Goal: Task Accomplishment & Management: Use online tool/utility

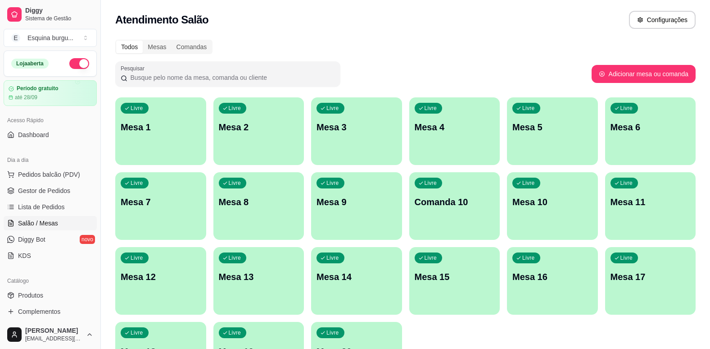
scroll to position [115, 0]
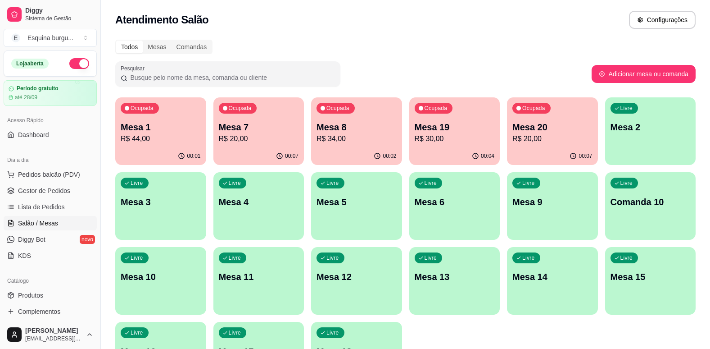
click at [653, 124] on p "Mesa 2" at bounding box center [651, 127] width 80 height 13
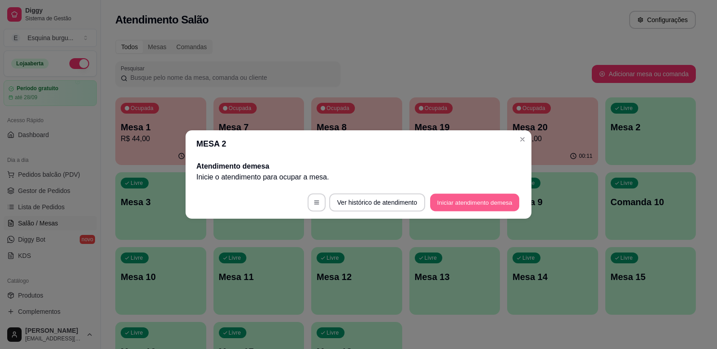
click at [490, 204] on button "Iniciar atendimento de mesa" at bounding box center [474, 203] width 89 height 18
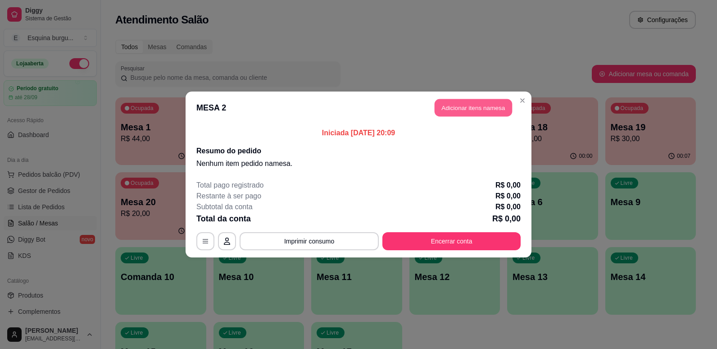
click at [466, 110] on button "Adicionar itens na mesa" at bounding box center [473, 108] width 77 height 18
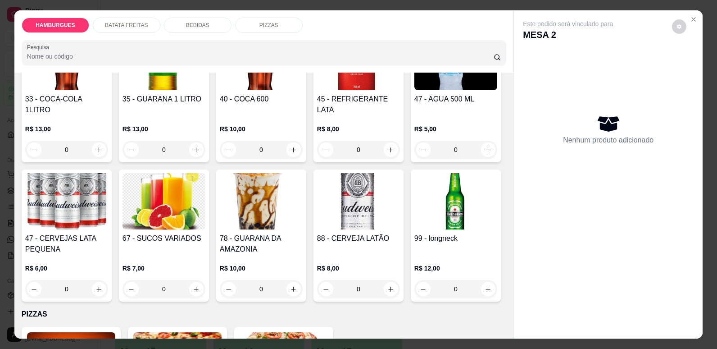
scroll to position [1307, 0]
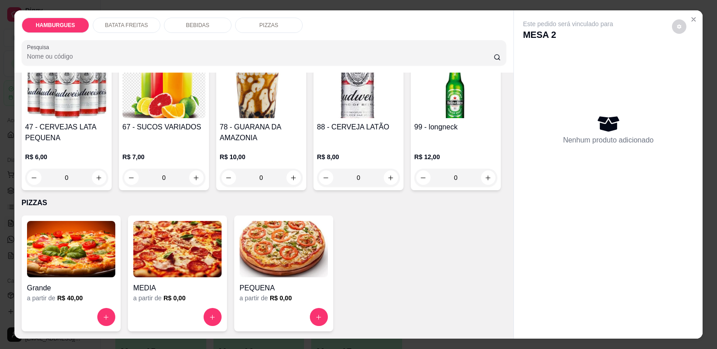
click at [71, 287] on h4 "Grande" at bounding box center [71, 287] width 88 height 11
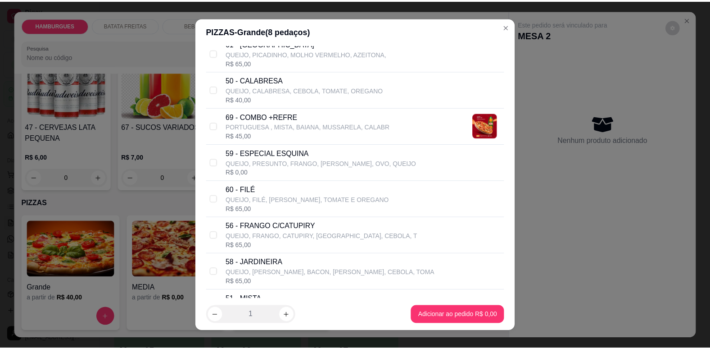
scroll to position [194, 0]
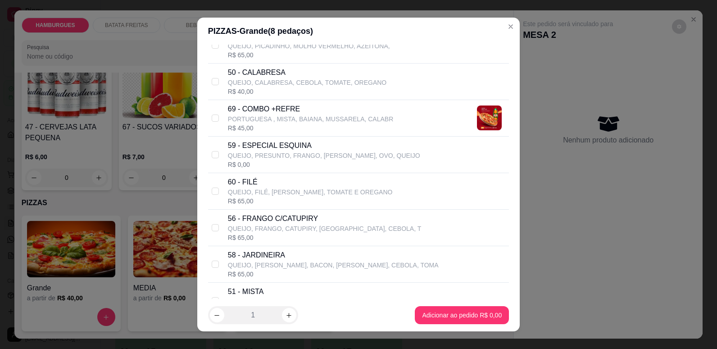
click at [218, 228] on div "56 - FRANGO C/CATUPIRY QUEIJO, FRANGO, CATUPIRY, AZEITONA, CEBOLA, T R$ 65,00" at bounding box center [358, 227] width 301 height 36
checkbox input "true"
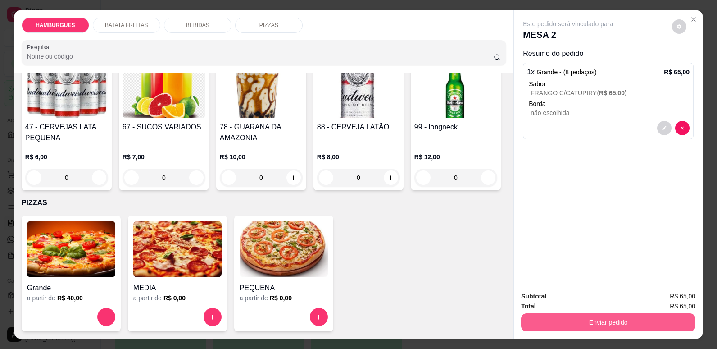
click at [577, 323] on button "Enviar pedido" at bounding box center [608, 322] width 174 height 18
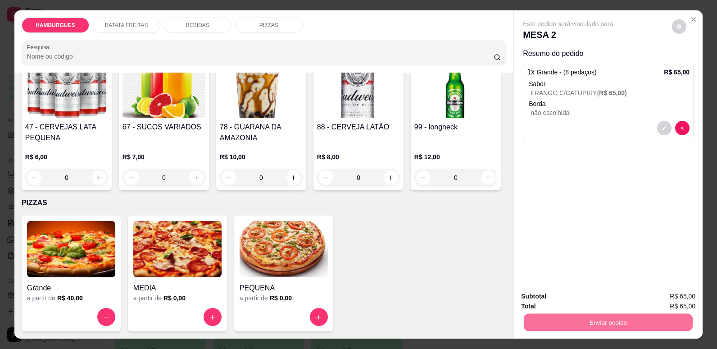
click at [587, 300] on button "Não registrar e enviar pedido" at bounding box center [578, 299] width 91 height 17
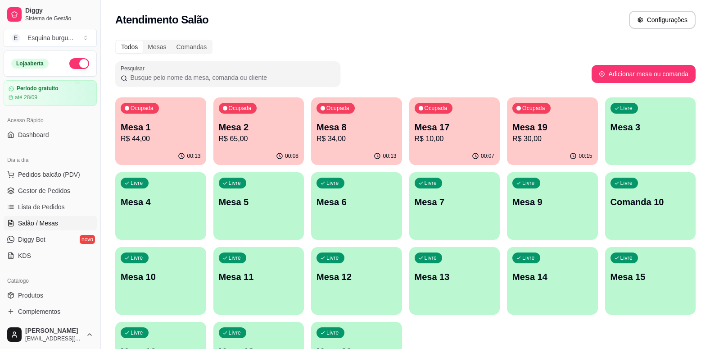
click at [454, 144] on p "R$ 10,00" at bounding box center [455, 138] width 80 height 11
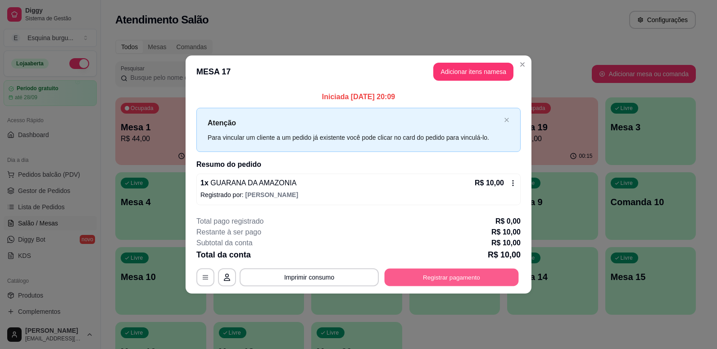
click at [431, 281] on button "Registrar pagamento" at bounding box center [452, 277] width 134 height 18
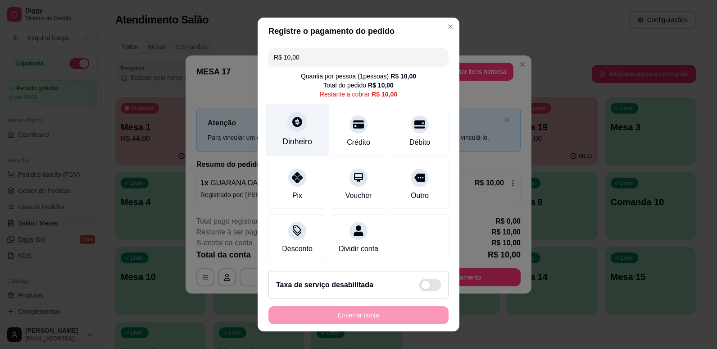
click at [287, 149] on div "Dinheiro" at bounding box center [297, 129] width 63 height 53
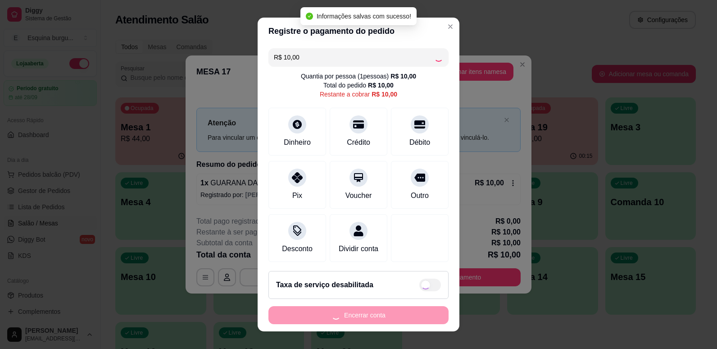
type input "R$ 0,00"
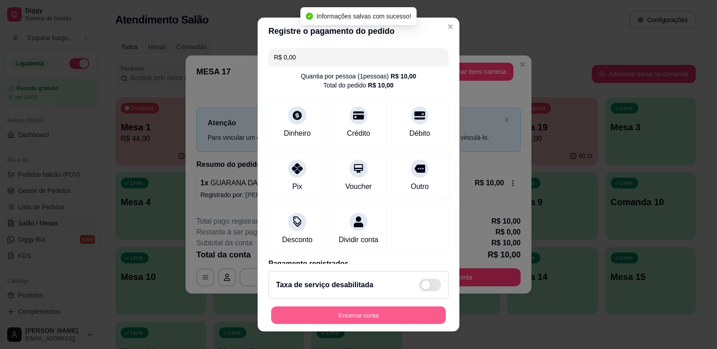
click at [395, 315] on button "Encerrar conta" at bounding box center [358, 315] width 175 height 18
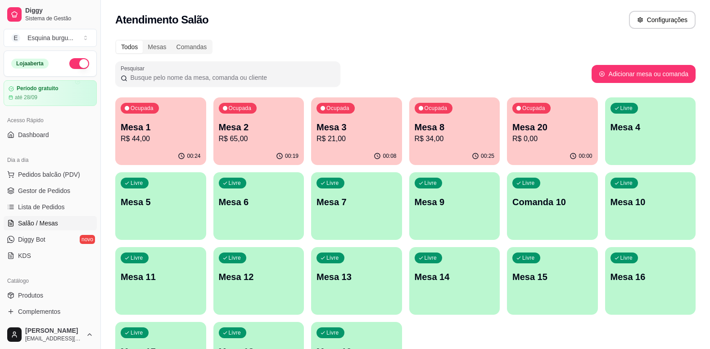
click at [284, 131] on p "Mesa 2" at bounding box center [259, 127] width 80 height 13
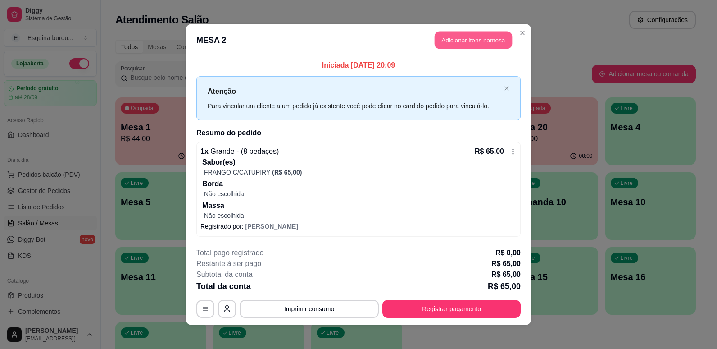
click at [467, 48] on button "Adicionar itens na mesa" at bounding box center [473, 41] width 77 height 18
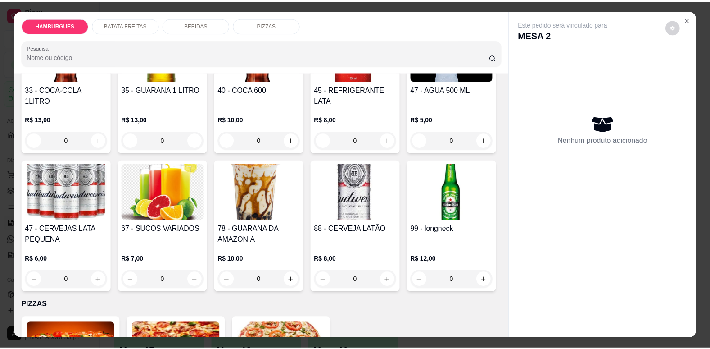
scroll to position [982, 0]
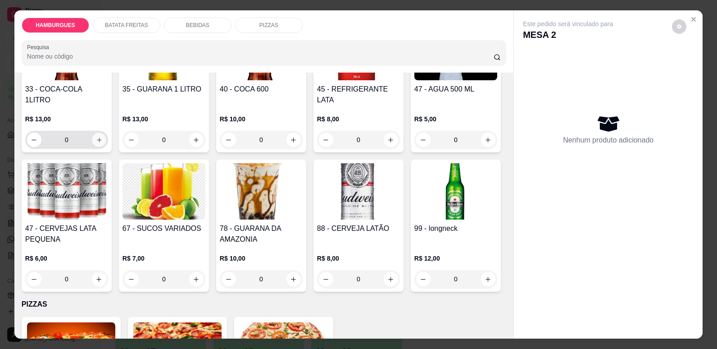
click at [96, 143] on icon "increase-product-quantity" at bounding box center [99, 139] width 7 height 7
type input "1"
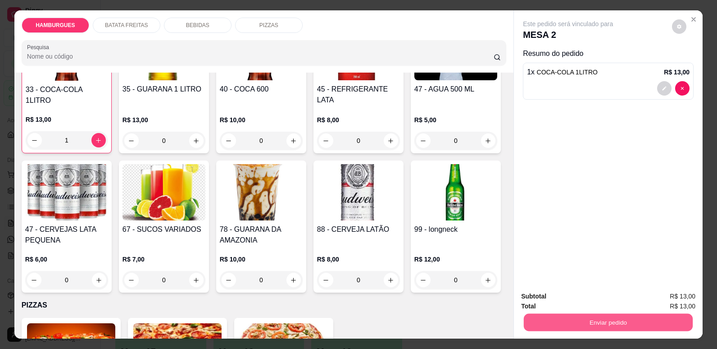
click at [527, 320] on button "Enviar pedido" at bounding box center [608, 322] width 169 height 18
click at [576, 303] on button "Não registrar e enviar pedido" at bounding box center [578, 299] width 91 height 17
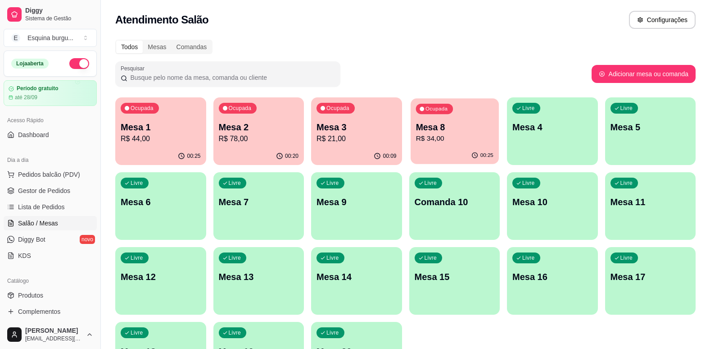
click at [462, 131] on p "Mesa 8" at bounding box center [454, 127] width 77 height 12
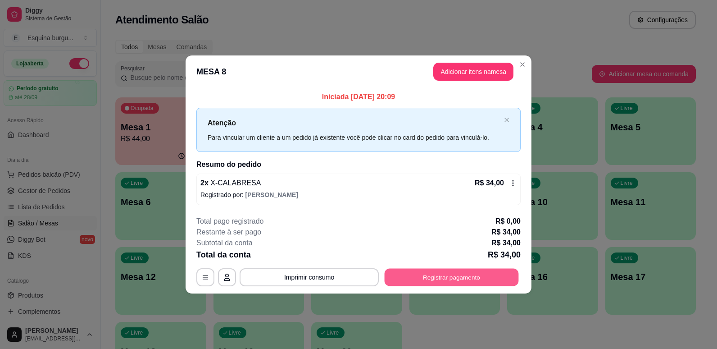
click at [479, 279] on button "Registrar pagamento" at bounding box center [452, 277] width 134 height 18
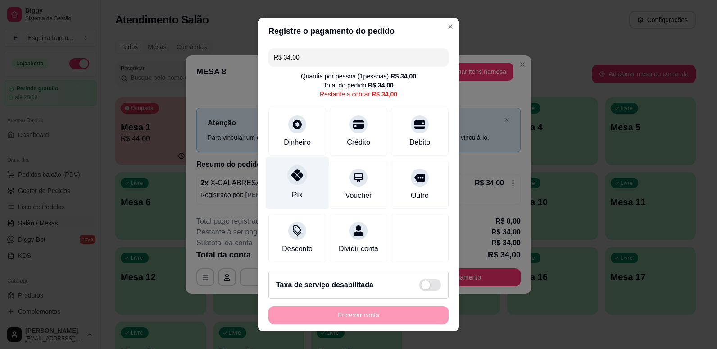
click at [299, 169] on div at bounding box center [297, 175] width 20 height 20
type input "R$ 0,00"
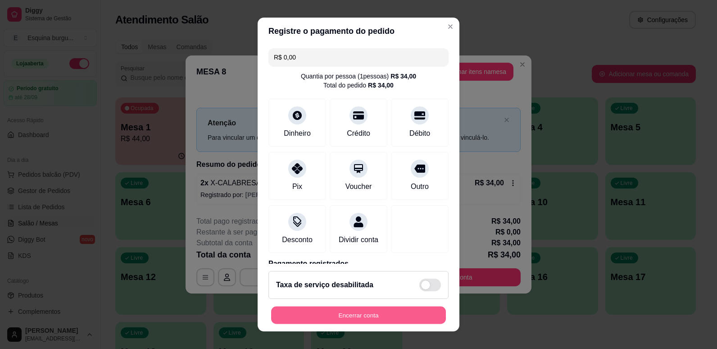
click at [397, 320] on button "Encerrar conta" at bounding box center [358, 315] width 175 height 18
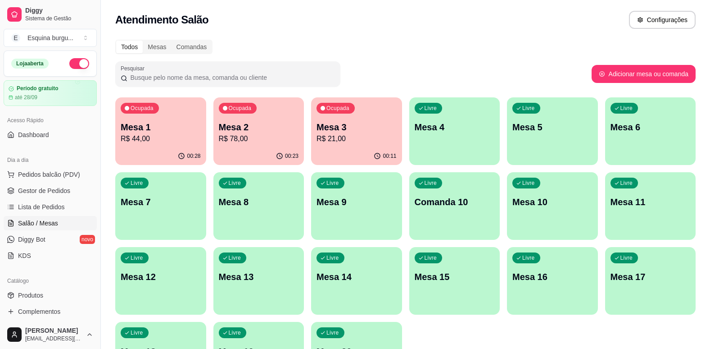
click at [178, 143] on p "R$ 44,00" at bounding box center [161, 138] width 80 height 11
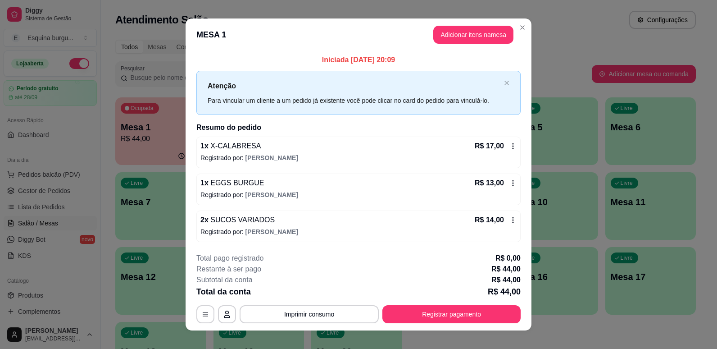
scroll to position [10, 0]
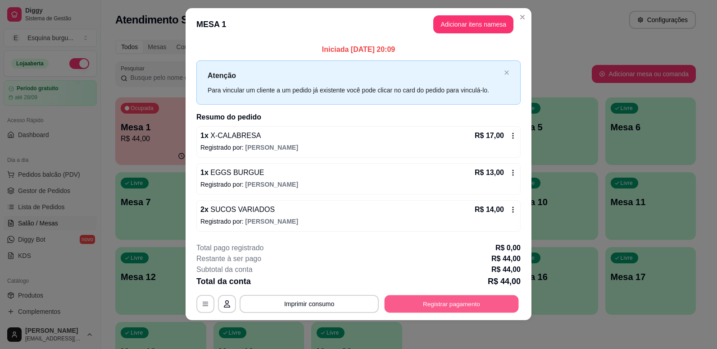
click at [433, 307] on button "Registrar pagamento" at bounding box center [452, 304] width 134 height 18
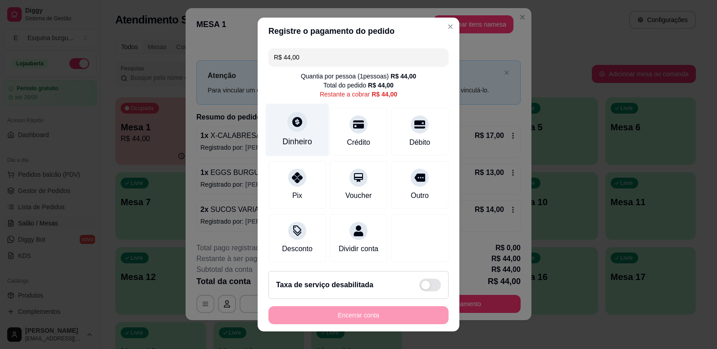
click at [301, 143] on div "Dinheiro" at bounding box center [297, 142] width 30 height 12
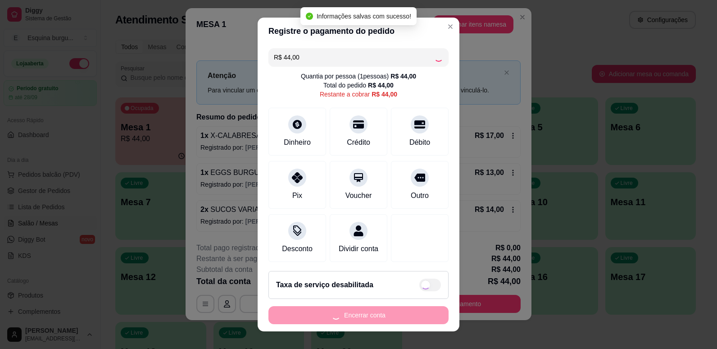
type input "R$ 0,00"
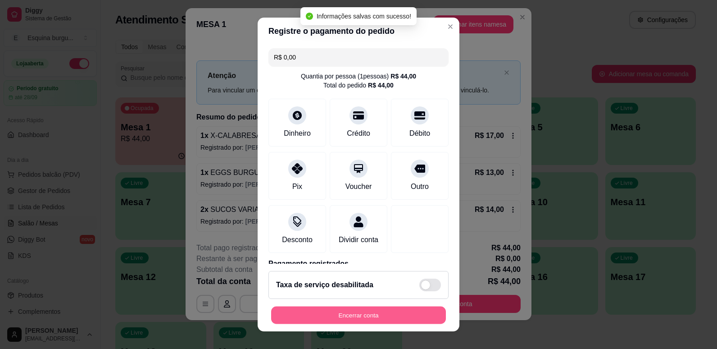
click at [398, 317] on button "Encerrar conta" at bounding box center [358, 315] width 175 height 18
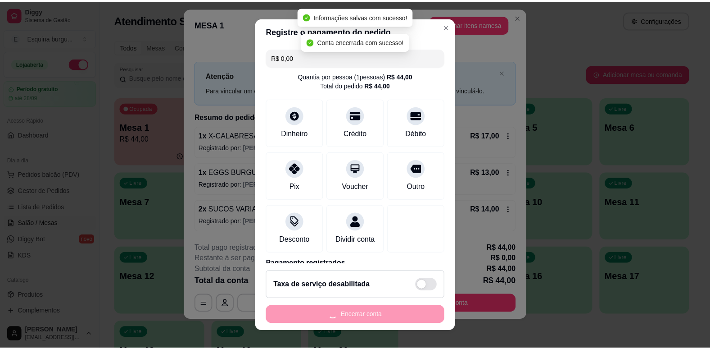
scroll to position [0, 0]
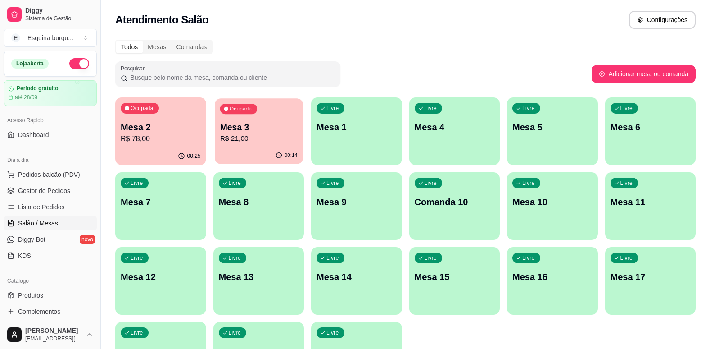
click at [283, 121] on p "Mesa 3" at bounding box center [258, 127] width 77 height 12
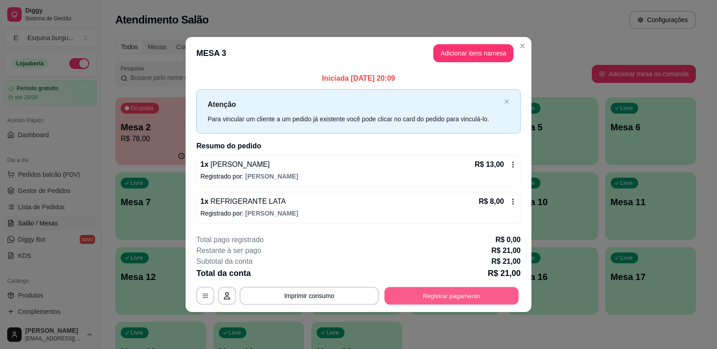
click at [442, 293] on button "Registrar pagamento" at bounding box center [452, 295] width 134 height 18
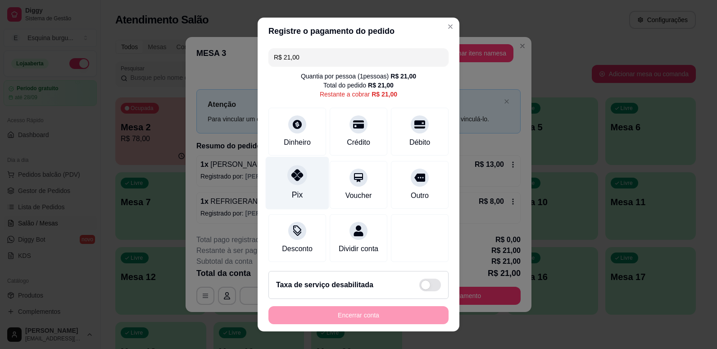
click at [295, 188] on div "Pix" at bounding box center [297, 182] width 63 height 53
type input "R$ 0,00"
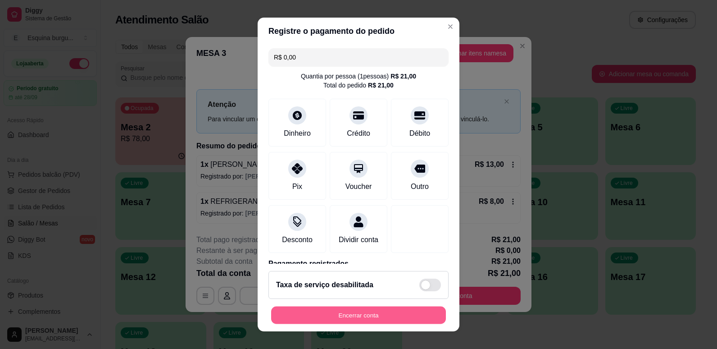
click at [373, 312] on button "Encerrar conta" at bounding box center [358, 315] width 175 height 18
